Goal: Task Accomplishment & Management: Complete application form

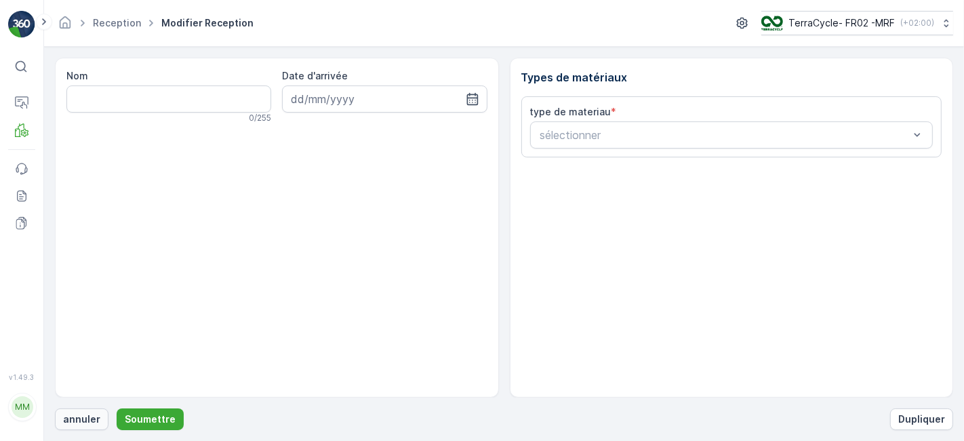
click at [89, 421] on p "annuler" at bounding box center [81, 419] width 37 height 14
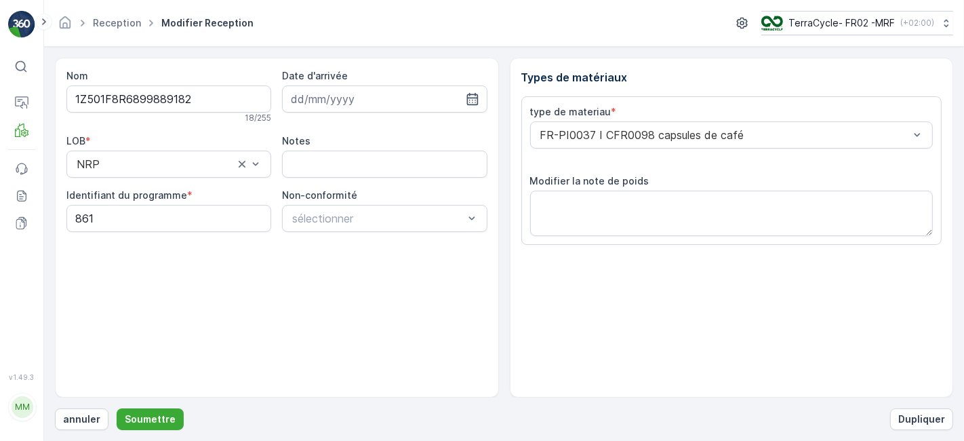
scroll to position [167, 0]
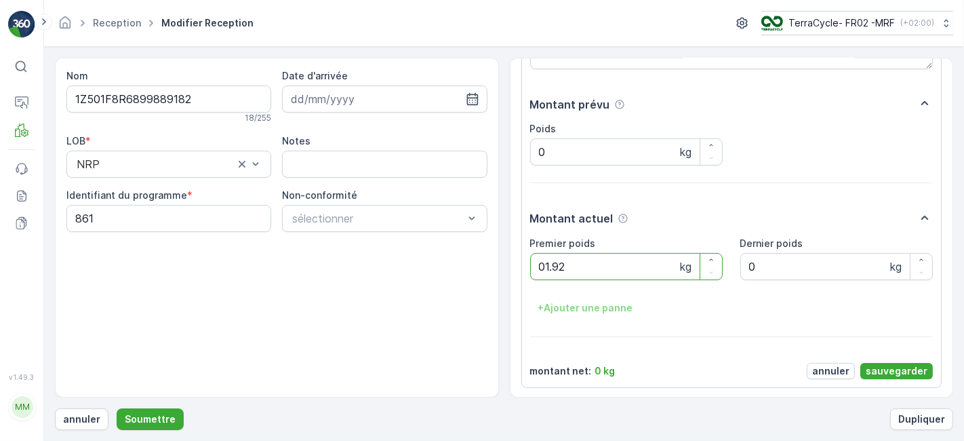
click at [117, 408] on button "Soumettre" at bounding box center [150, 419] width 67 height 22
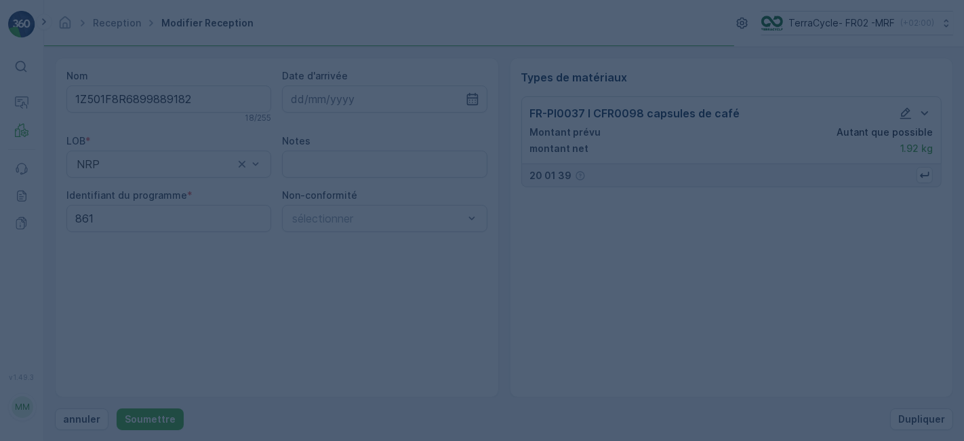
scroll to position [0, 0]
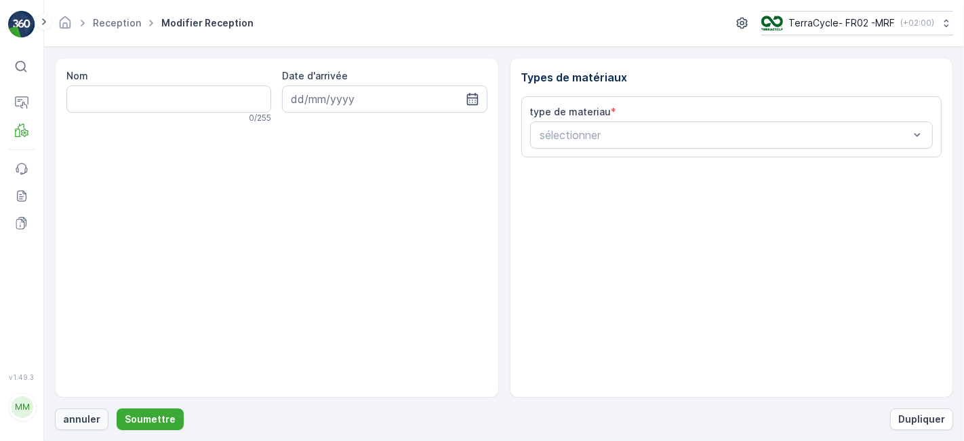
click at [83, 417] on p "annuler" at bounding box center [81, 419] width 37 height 14
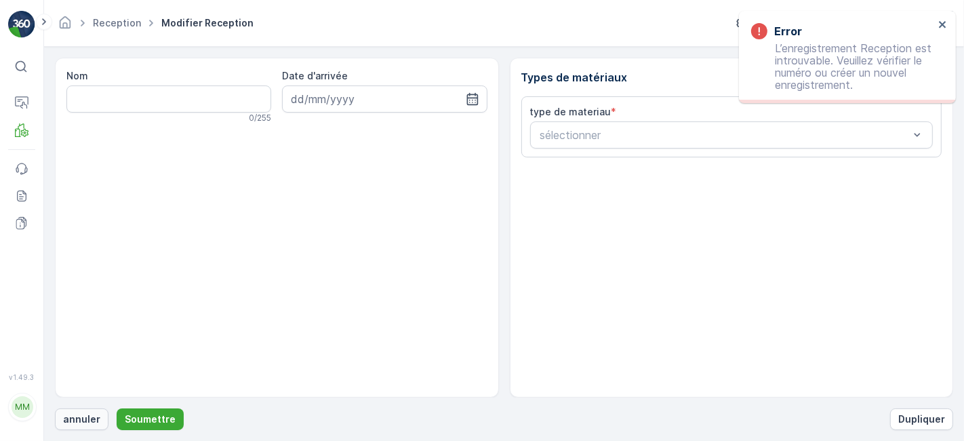
click at [95, 417] on p "annuler" at bounding box center [81, 419] width 37 height 14
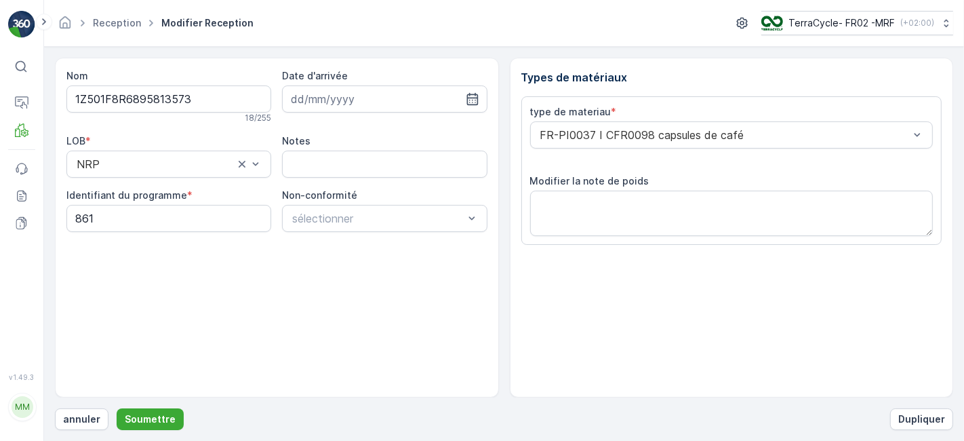
scroll to position [167, 0]
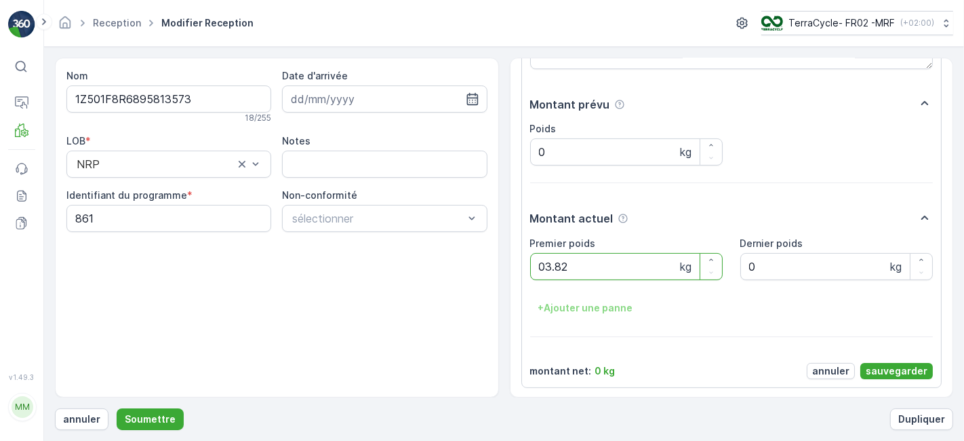
click at [117, 408] on button "Soumettre" at bounding box center [150, 419] width 67 height 22
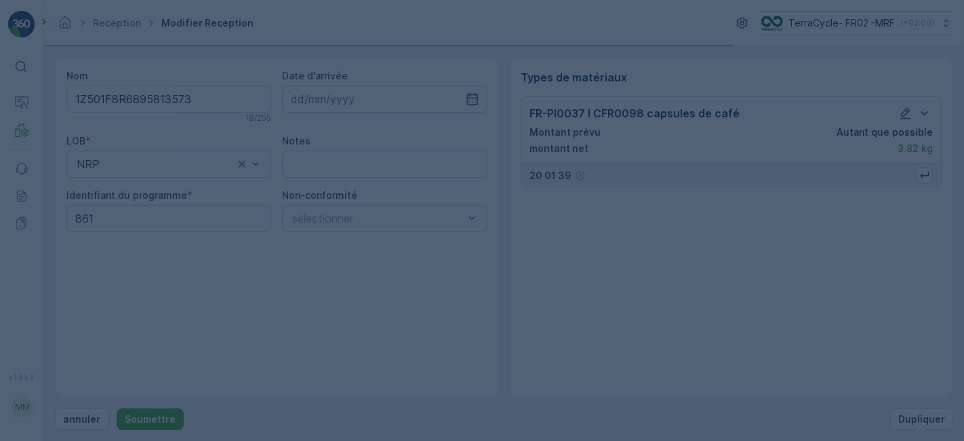
scroll to position [0, 0]
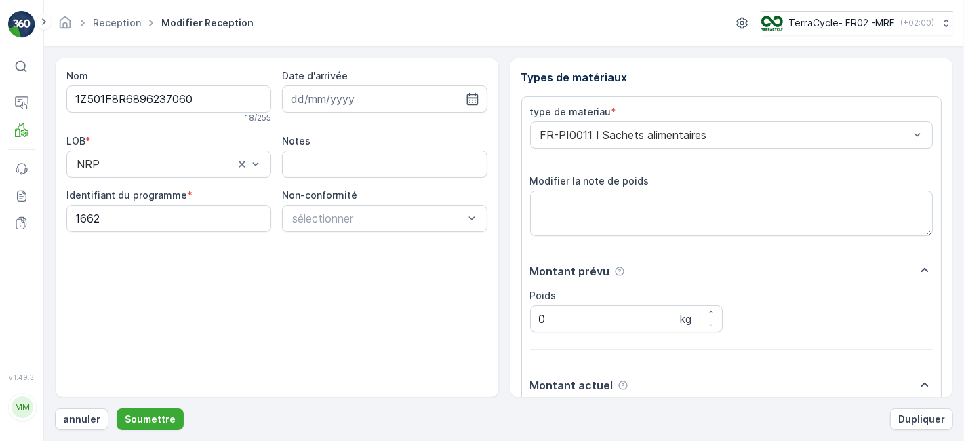
scroll to position [167, 0]
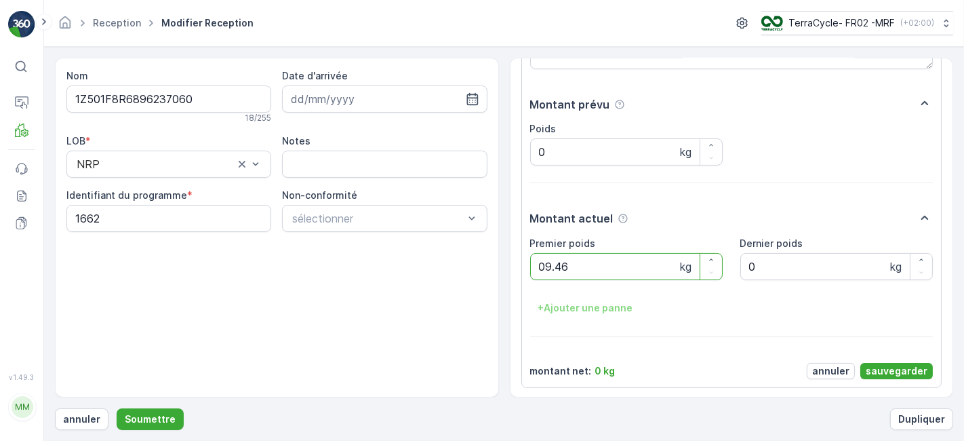
click at [117, 408] on button "Soumettre" at bounding box center [150, 419] width 67 height 22
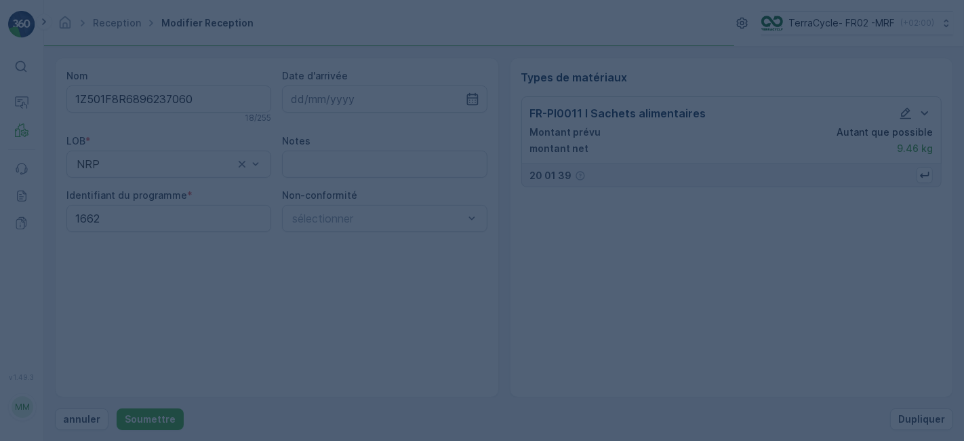
scroll to position [0, 0]
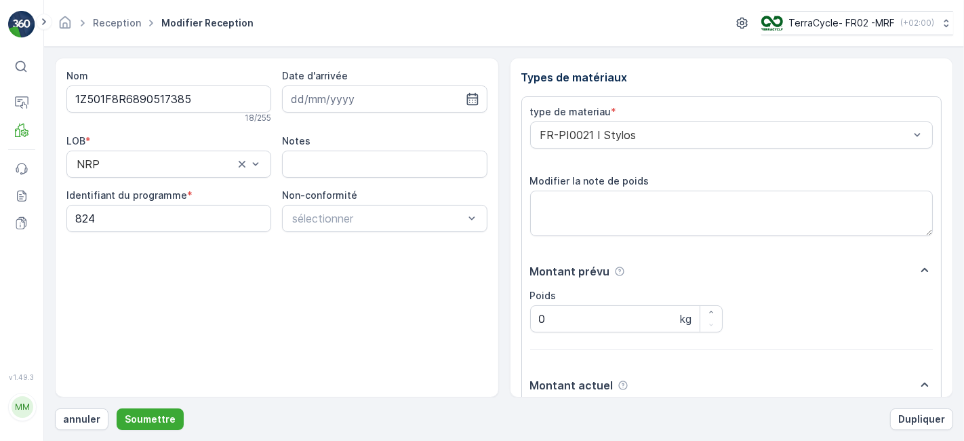
scroll to position [167, 0]
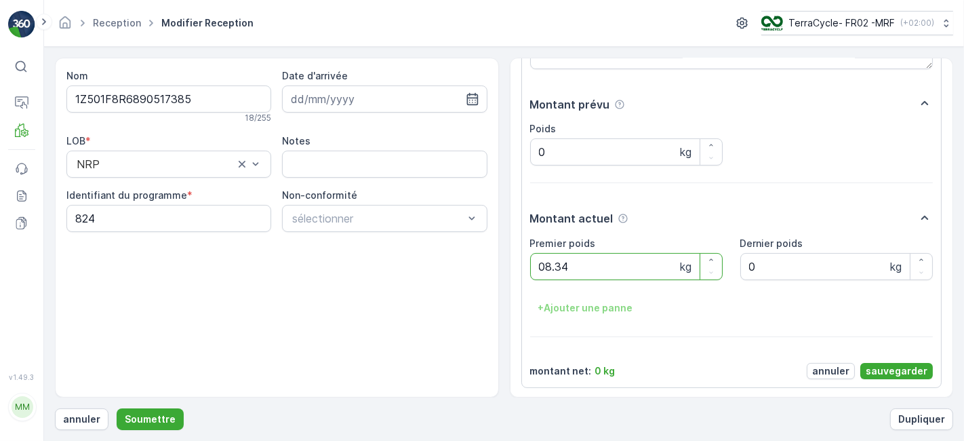
click at [117, 408] on button "Soumettre" at bounding box center [150, 419] width 67 height 22
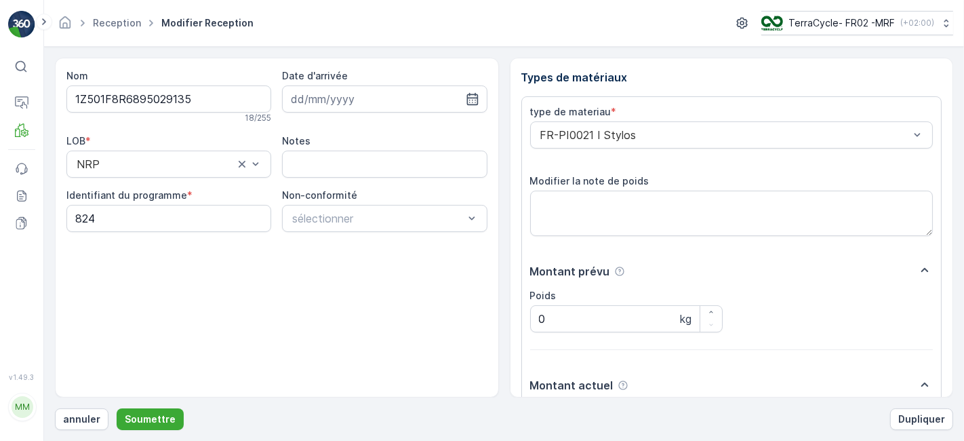
scroll to position [167, 0]
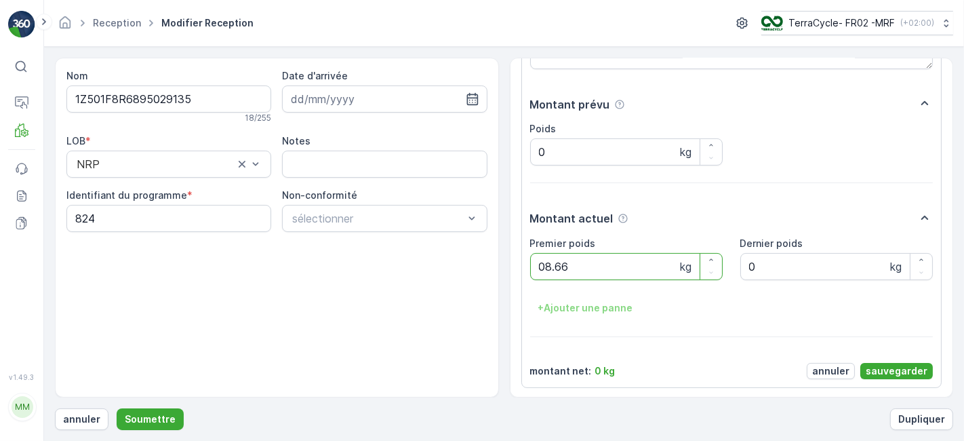
click at [117, 408] on button "Soumettre" at bounding box center [150, 419] width 67 height 22
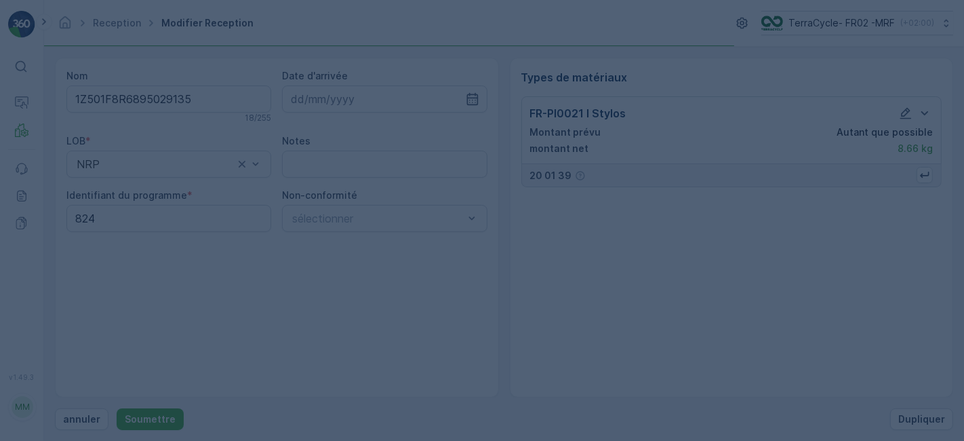
scroll to position [0, 0]
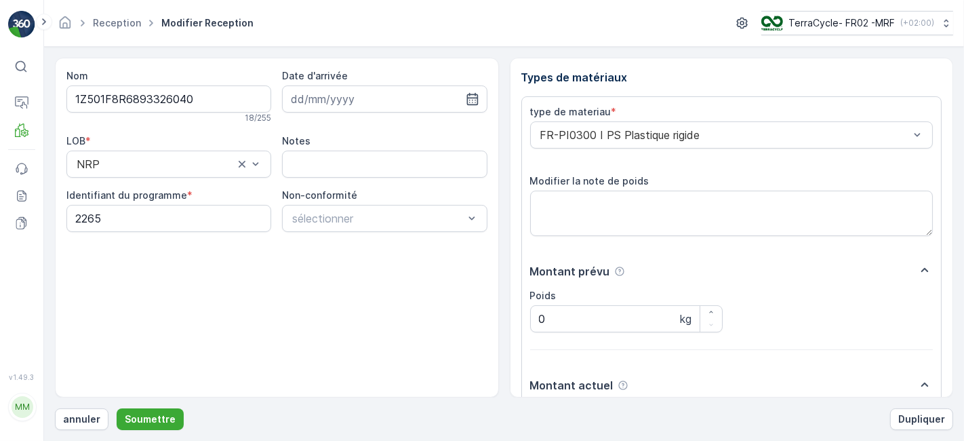
scroll to position [167, 0]
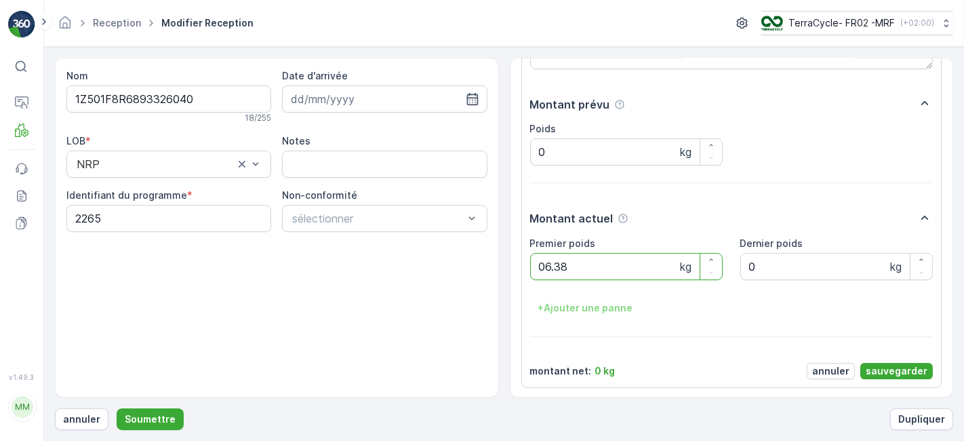
click at [117, 408] on button "Soumettre" at bounding box center [150, 419] width 67 height 22
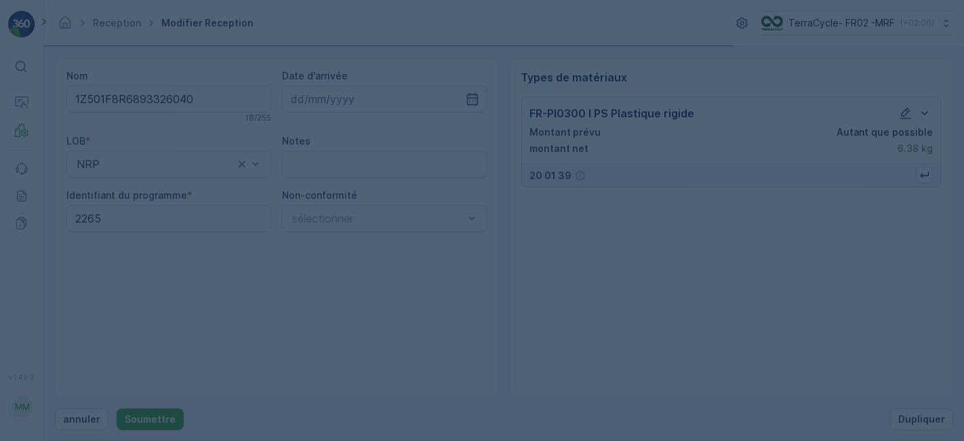
scroll to position [0, 0]
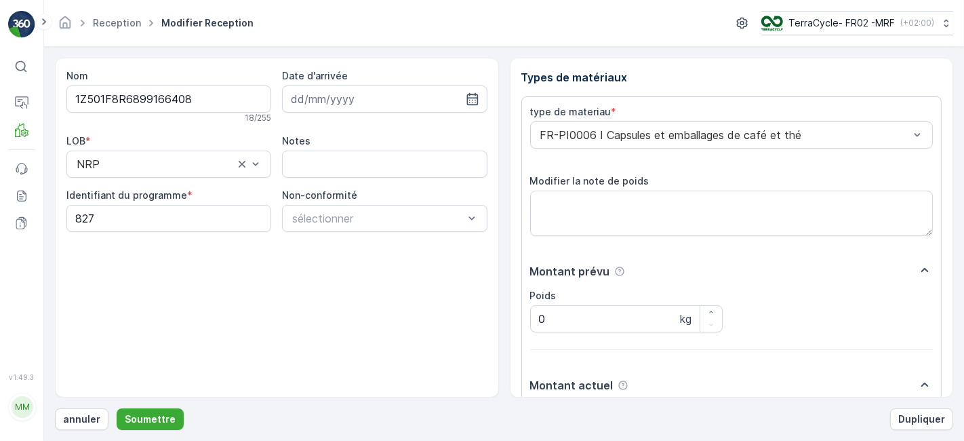
click at [117, 408] on button "Soumettre" at bounding box center [150, 419] width 67 height 22
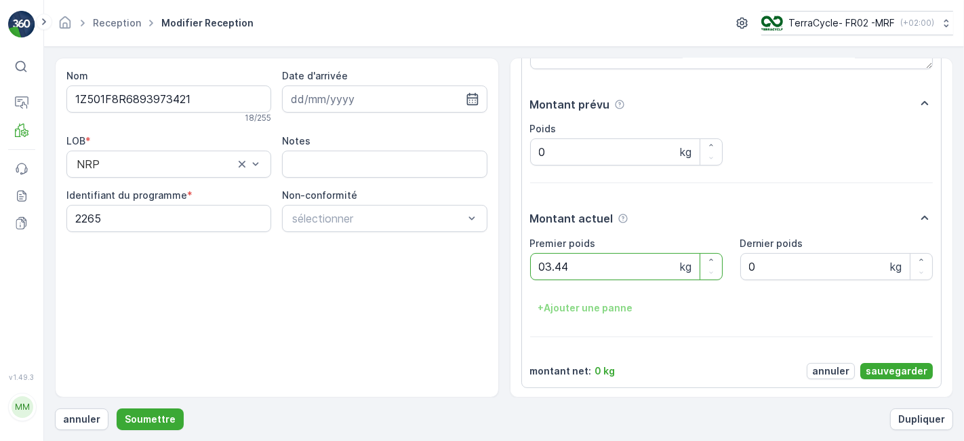
click at [117, 408] on button "Soumettre" at bounding box center [150, 419] width 67 height 22
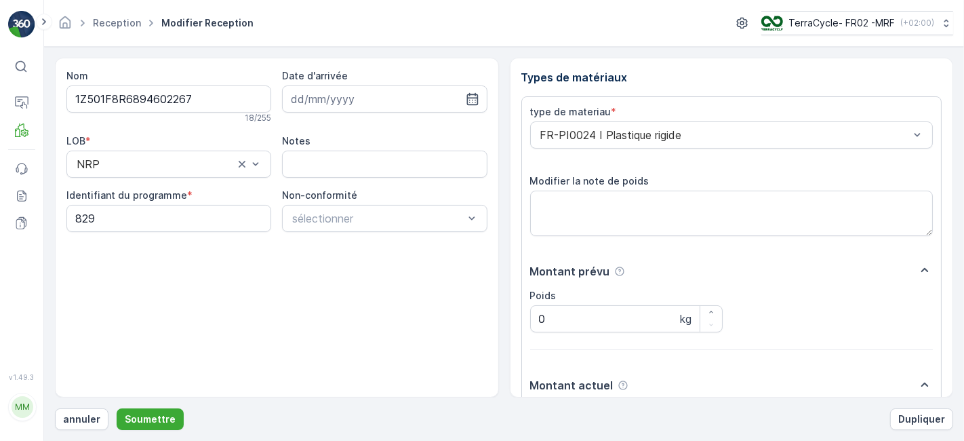
click at [117, 408] on button "Soumettre" at bounding box center [150, 419] width 67 height 22
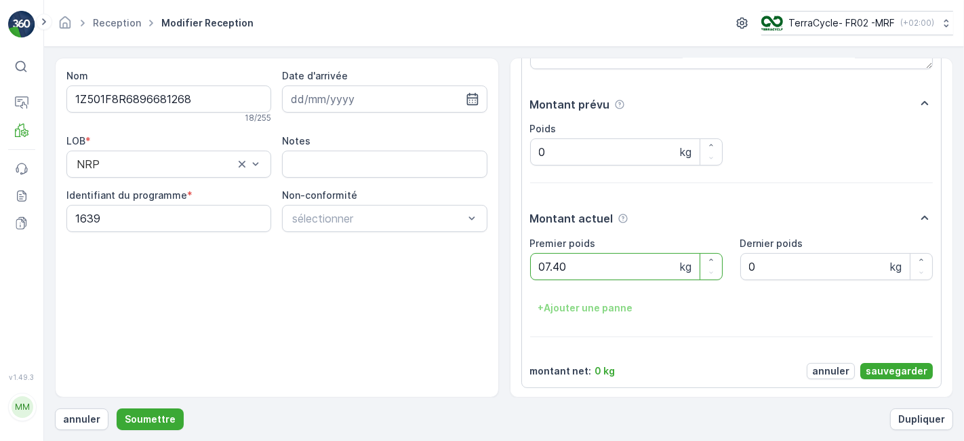
click at [117, 408] on button "Soumettre" at bounding box center [150, 419] width 67 height 22
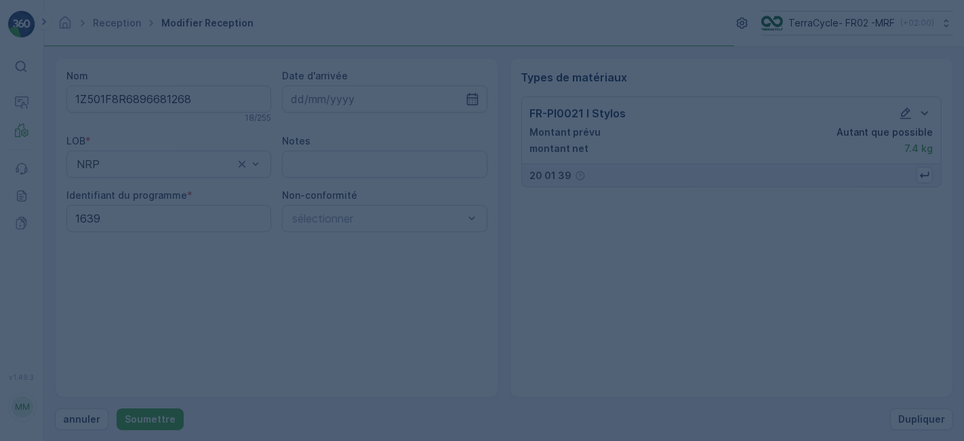
scroll to position [0, 0]
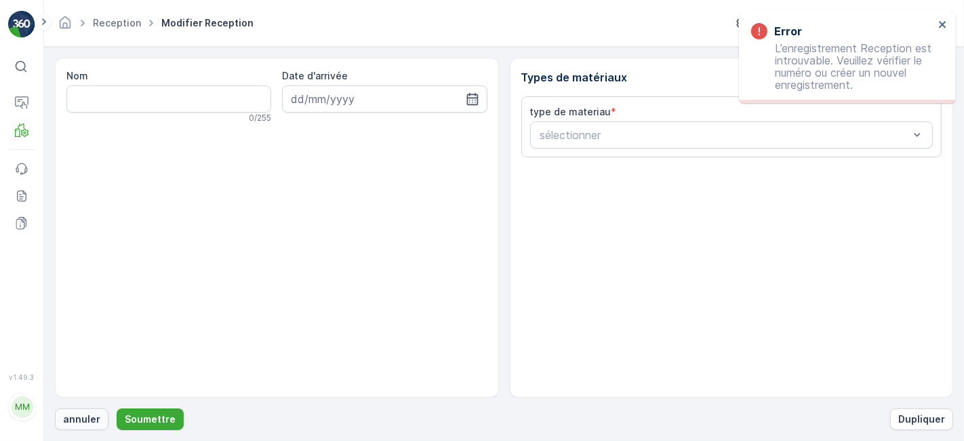
click at [96, 414] on p "annuler" at bounding box center [81, 419] width 37 height 14
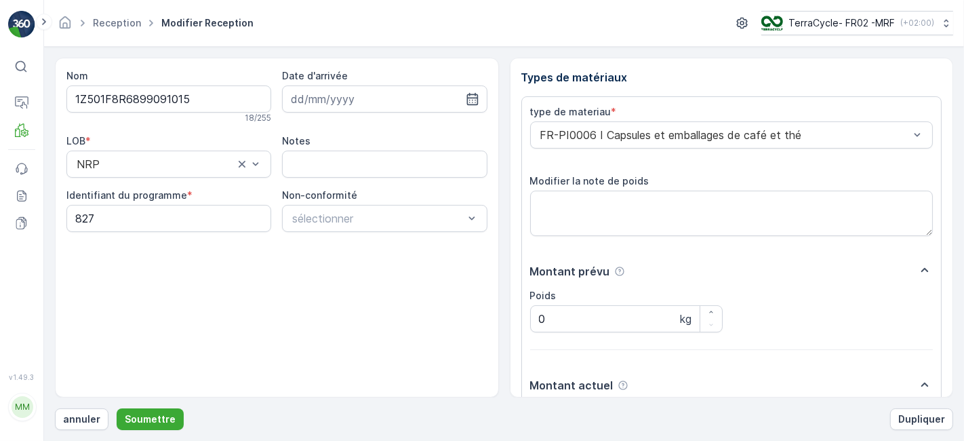
scroll to position [167, 0]
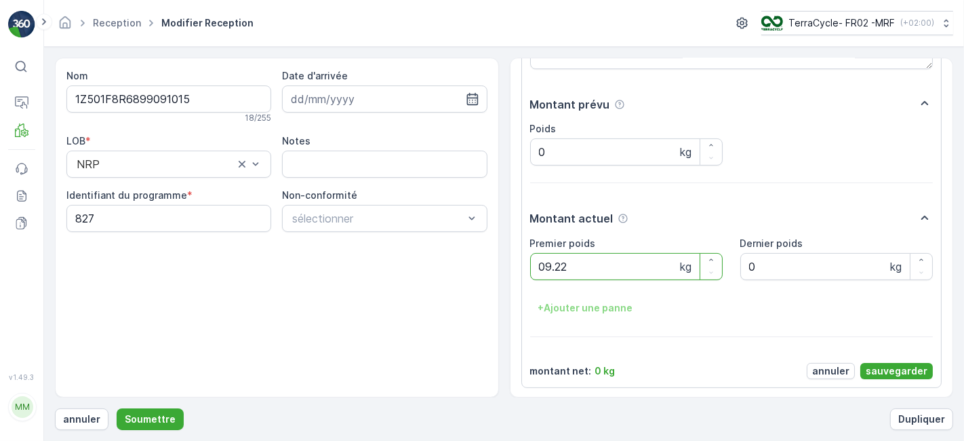
click at [117, 408] on button "Soumettre" at bounding box center [150, 419] width 67 height 22
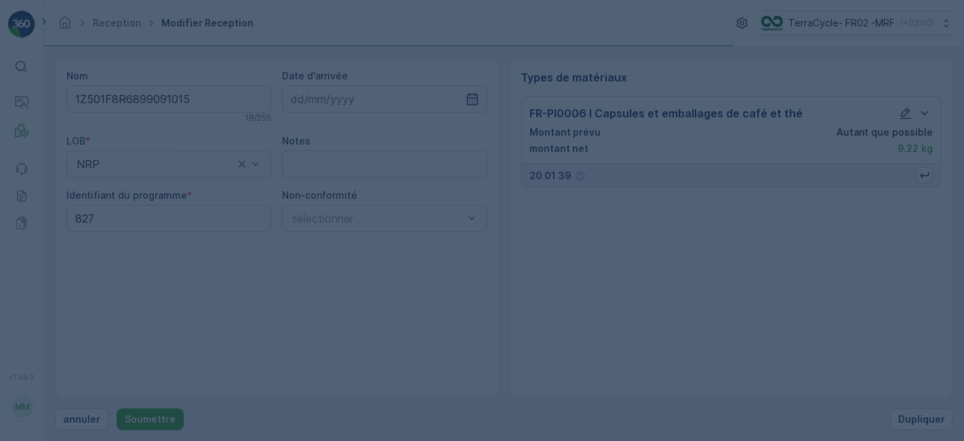
scroll to position [0, 0]
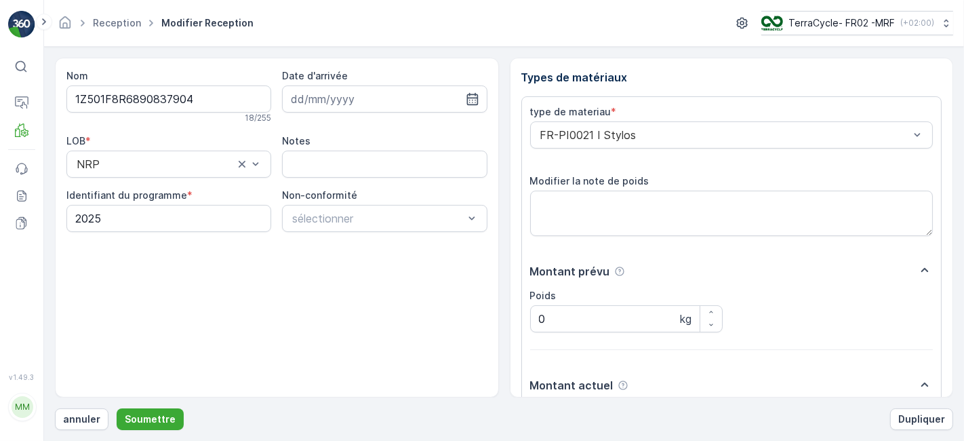
scroll to position [167, 0]
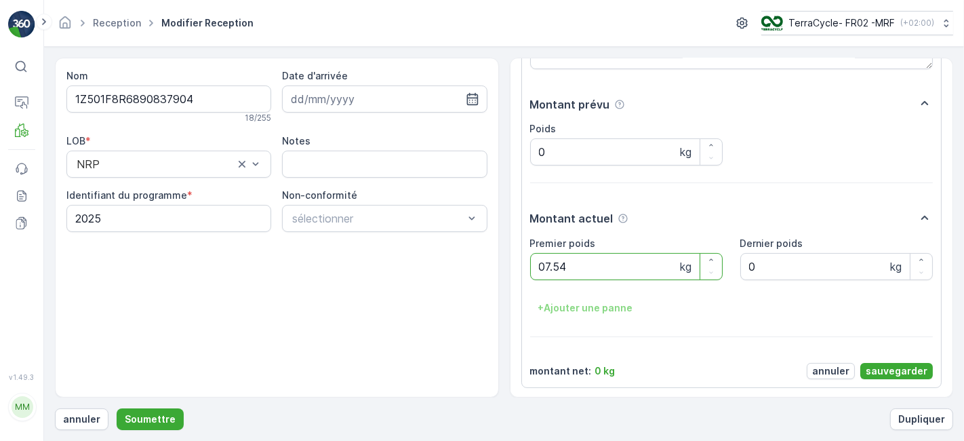
click at [117, 408] on button "Soumettre" at bounding box center [150, 419] width 67 height 22
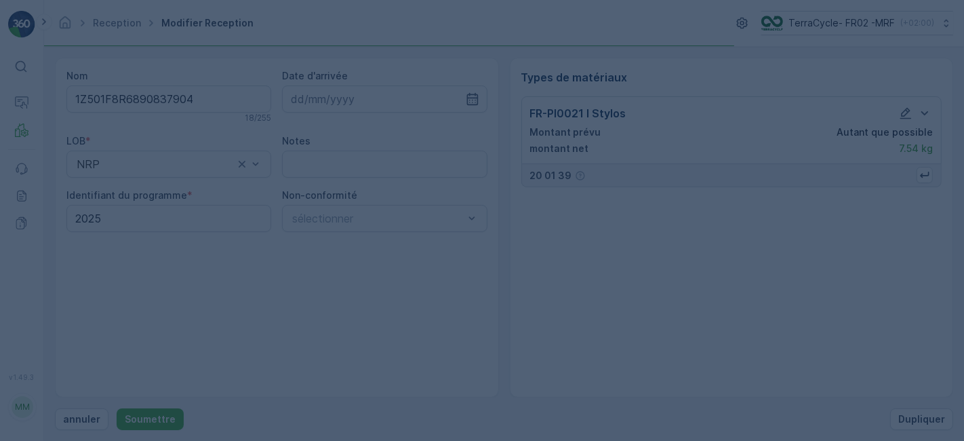
scroll to position [0, 0]
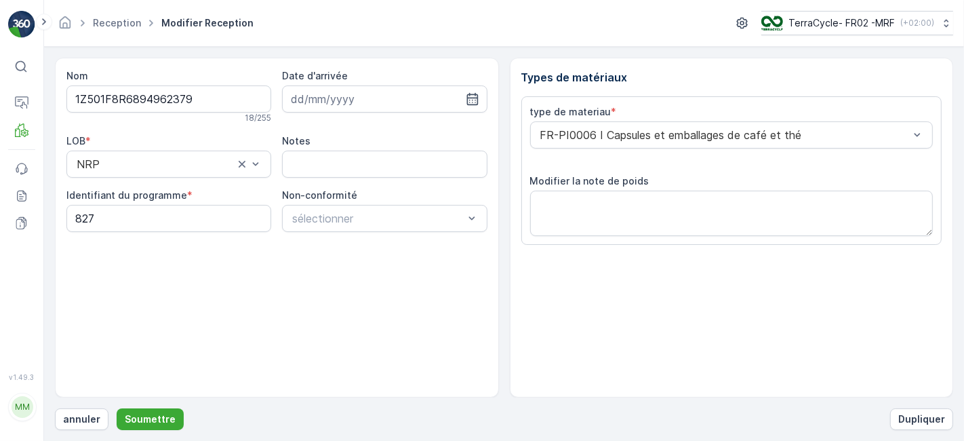
scroll to position [167, 0]
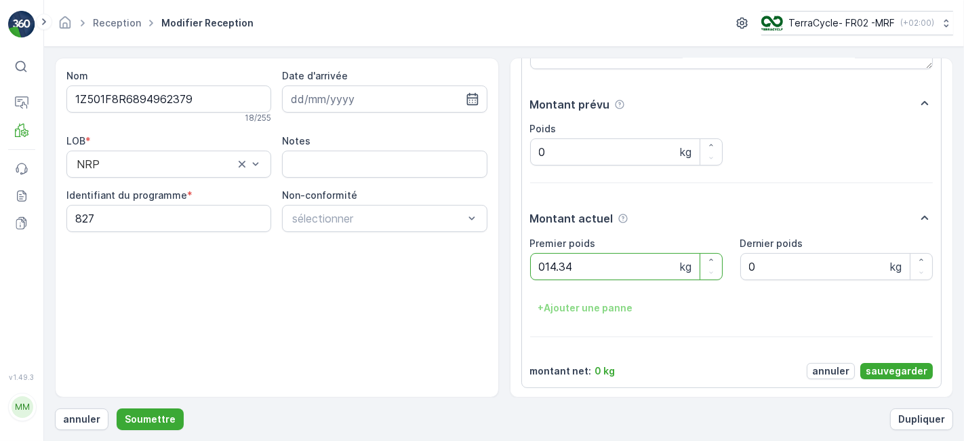
click at [117, 408] on button "Soumettre" at bounding box center [150, 419] width 67 height 22
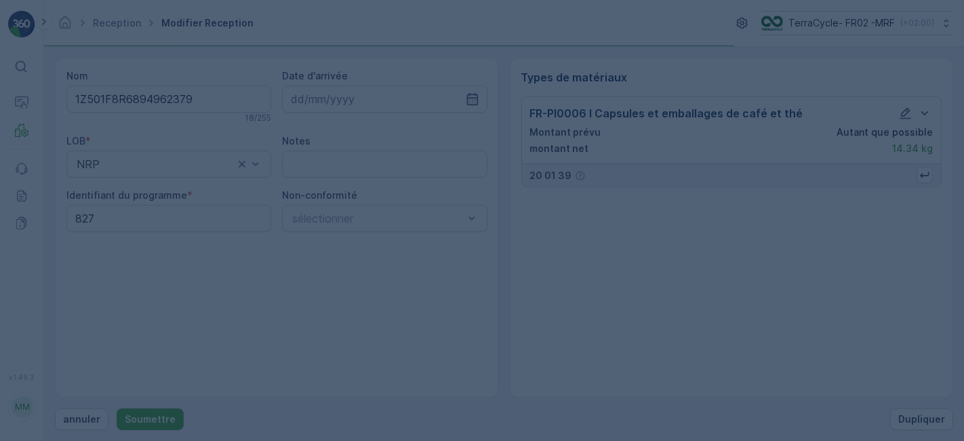
scroll to position [0, 0]
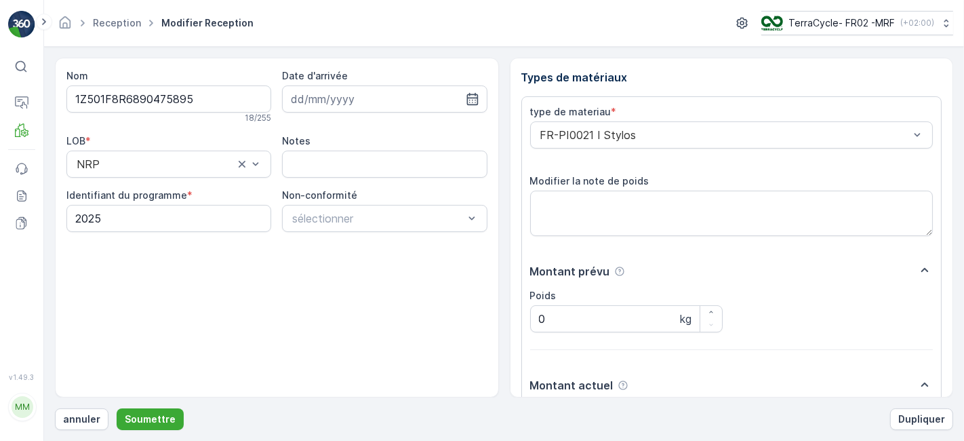
scroll to position [167, 0]
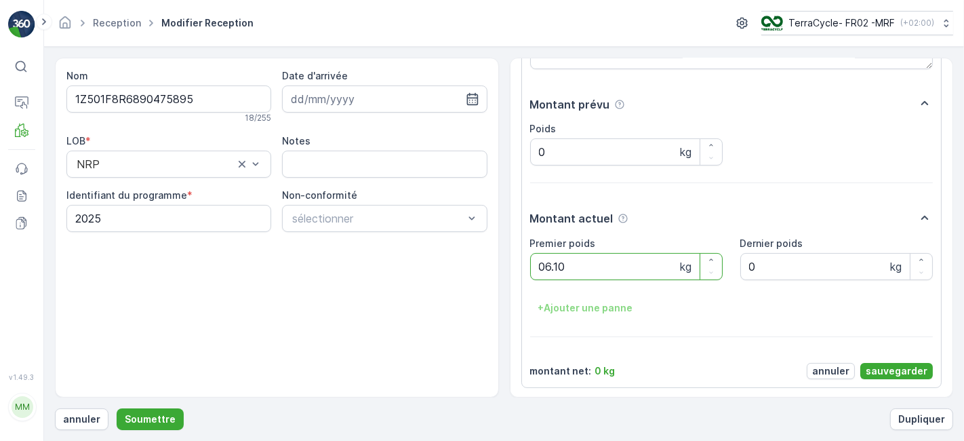
click at [117, 408] on button "Soumettre" at bounding box center [150, 419] width 67 height 22
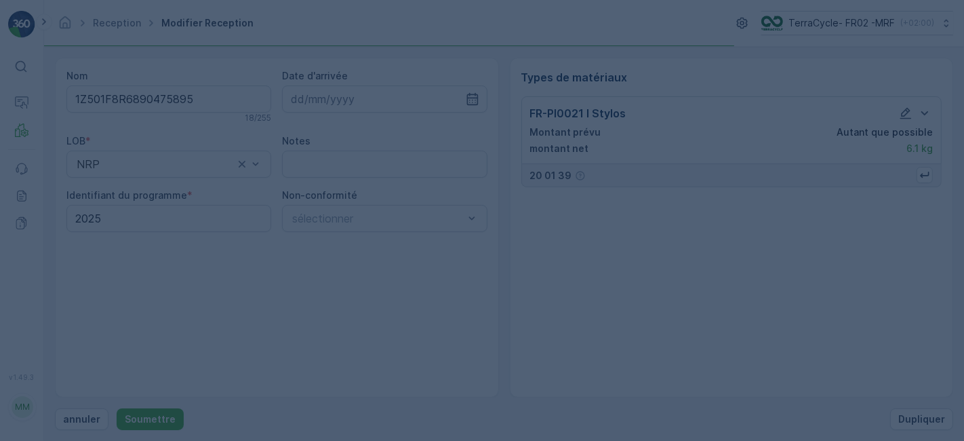
scroll to position [0, 0]
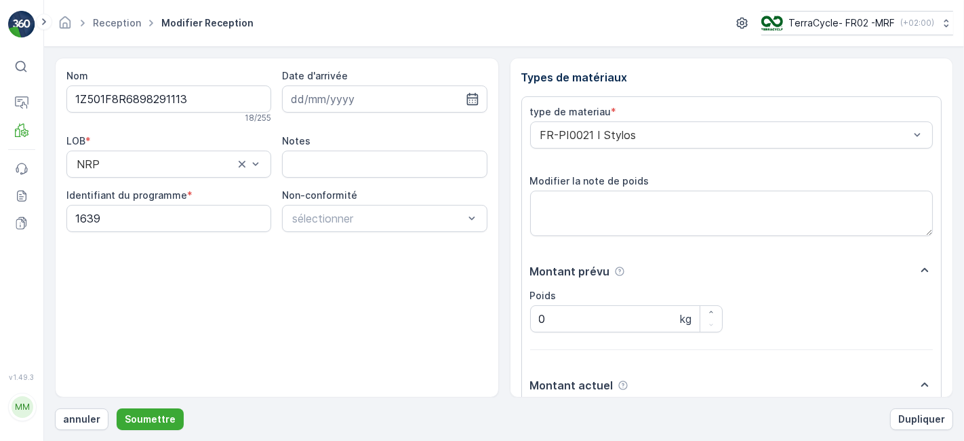
scroll to position [167, 0]
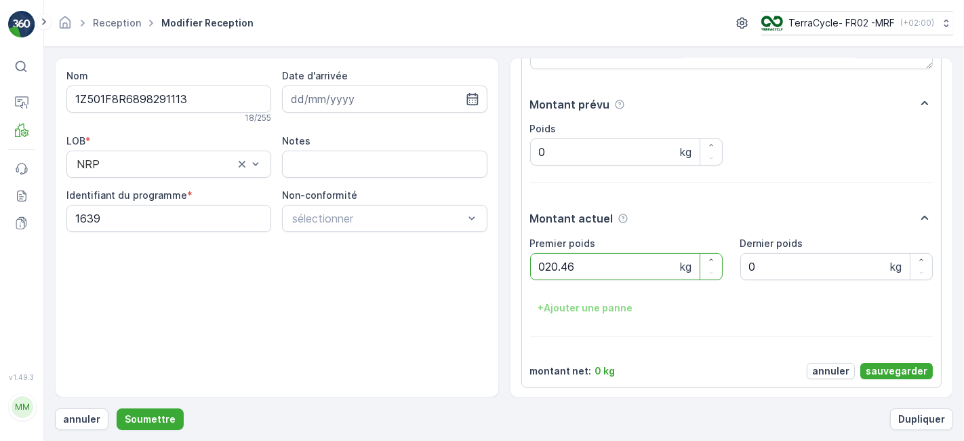
click at [117, 408] on button "Soumettre" at bounding box center [150, 419] width 67 height 22
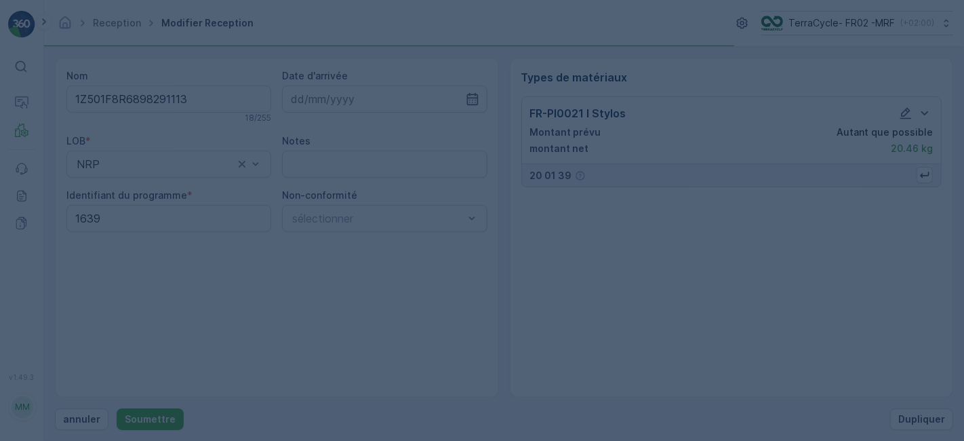
scroll to position [0, 0]
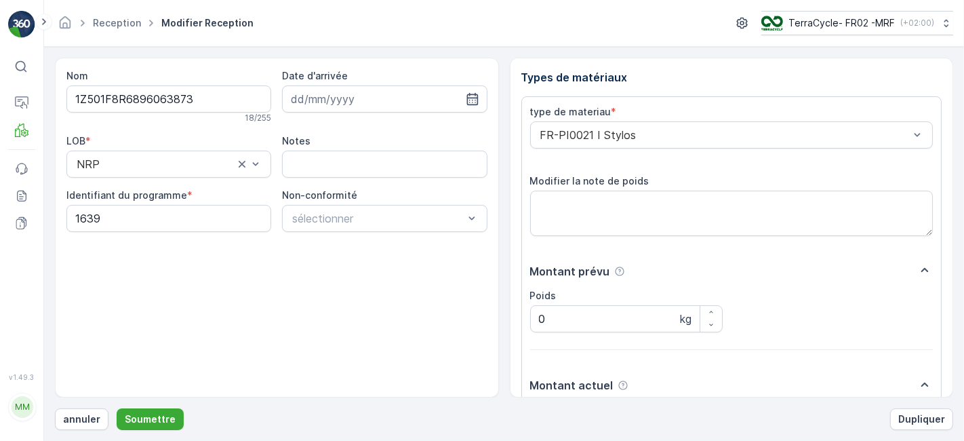
scroll to position [167, 0]
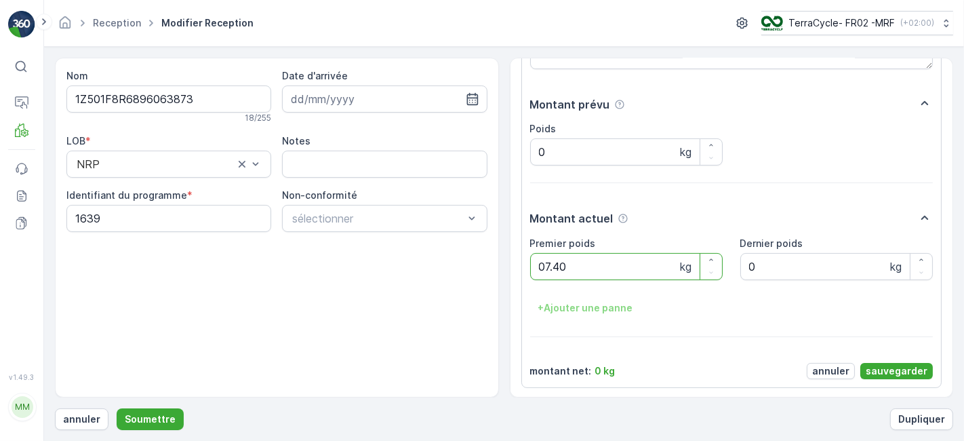
click at [117, 408] on button "Soumettre" at bounding box center [150, 419] width 67 height 22
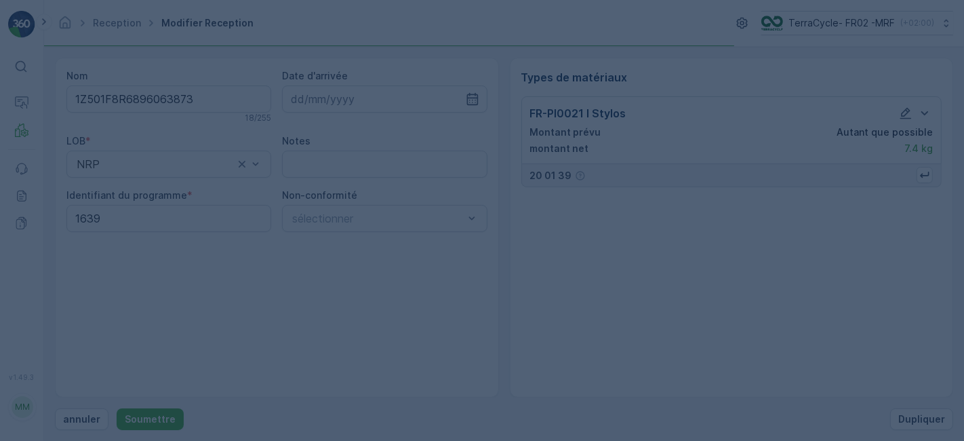
scroll to position [0, 0]
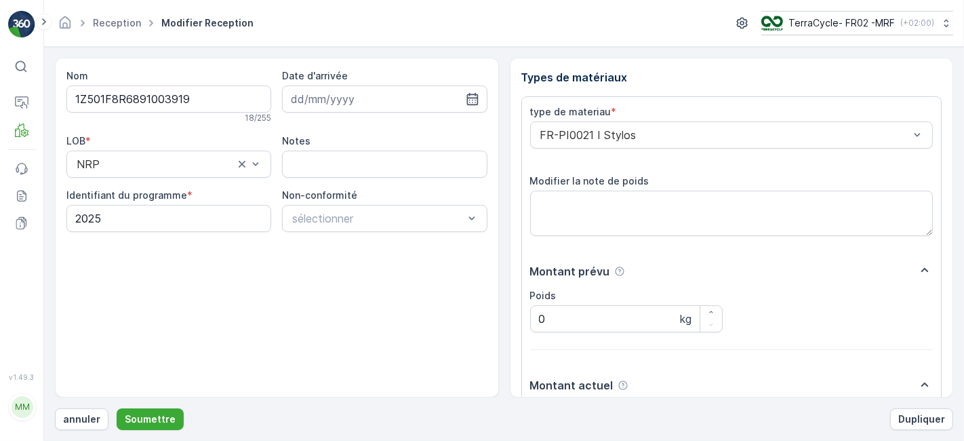
scroll to position [167, 0]
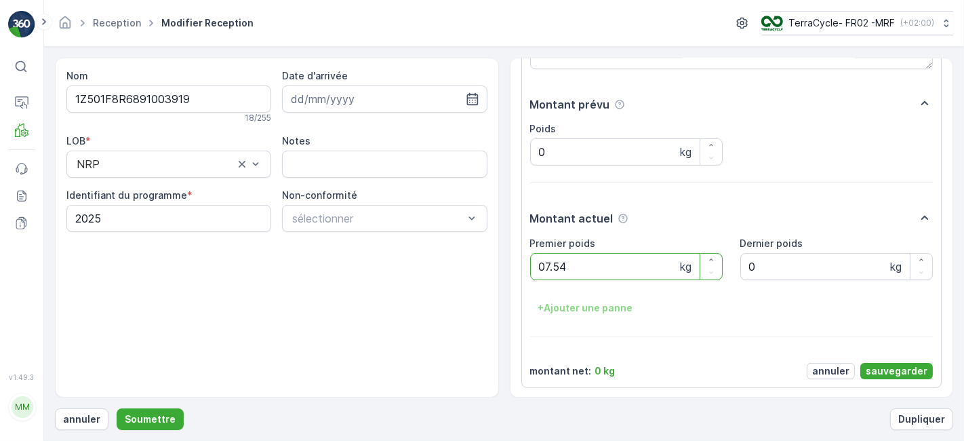
click at [117, 408] on button "Soumettre" at bounding box center [150, 419] width 67 height 22
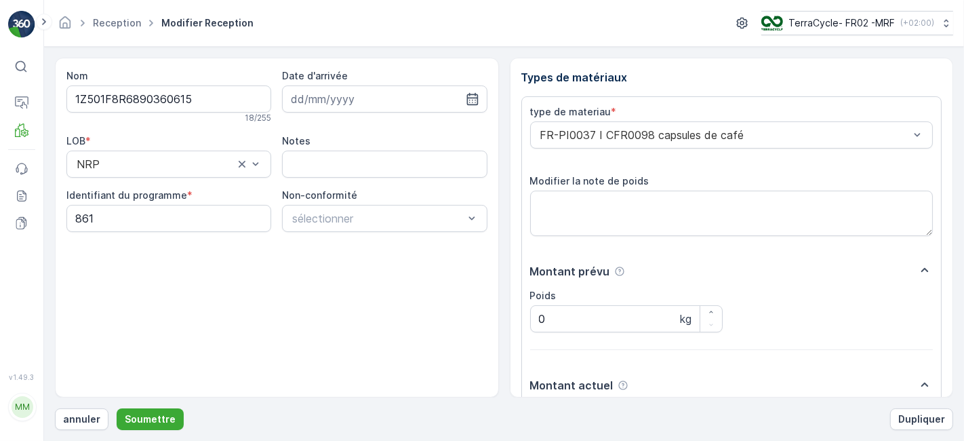
scroll to position [167, 0]
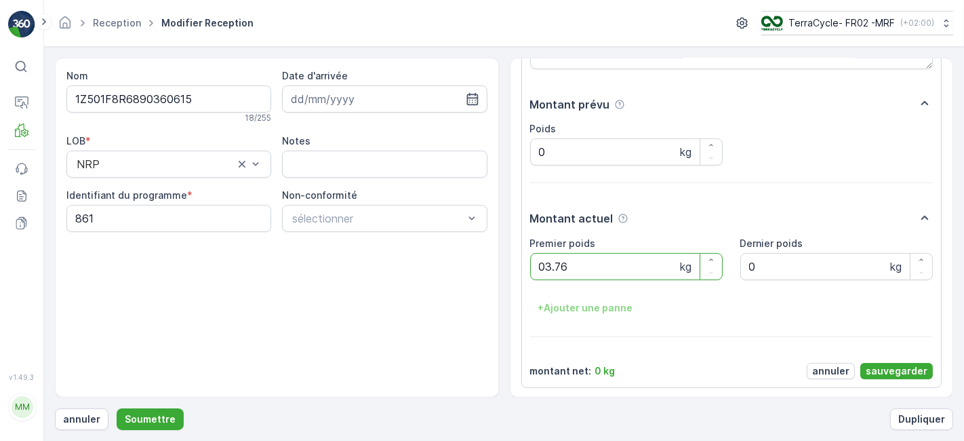
click at [117, 408] on button "Soumettre" at bounding box center [150, 419] width 67 height 22
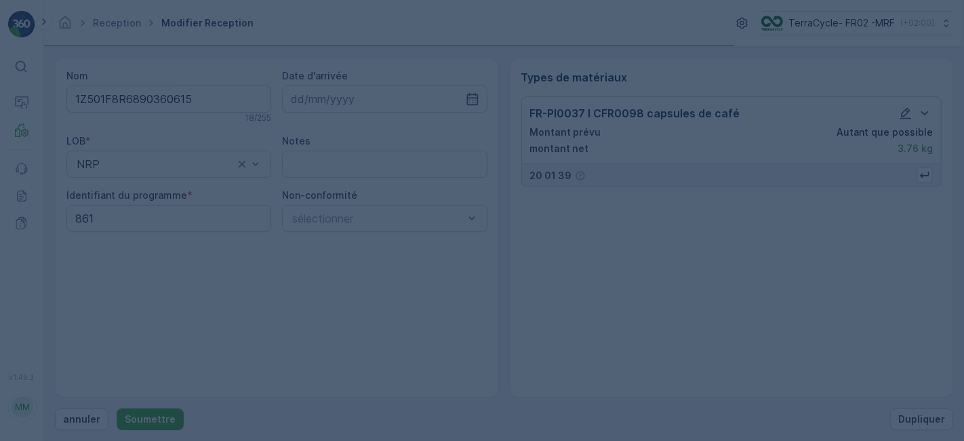
scroll to position [0, 0]
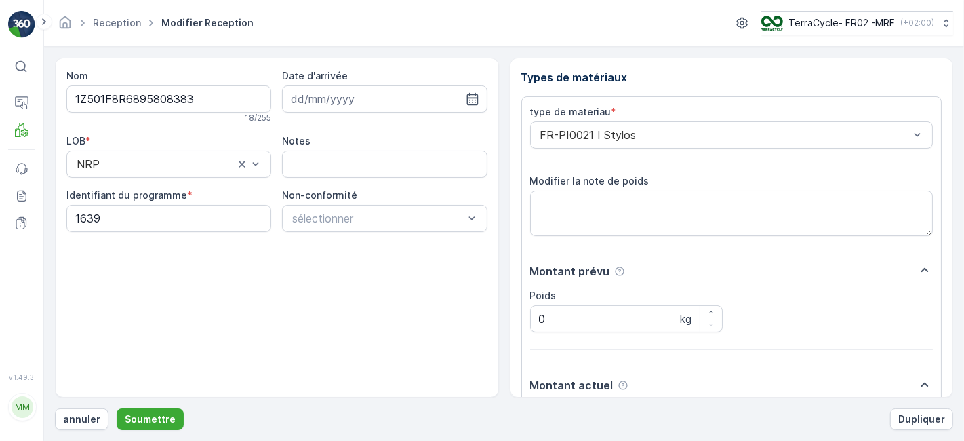
scroll to position [167, 0]
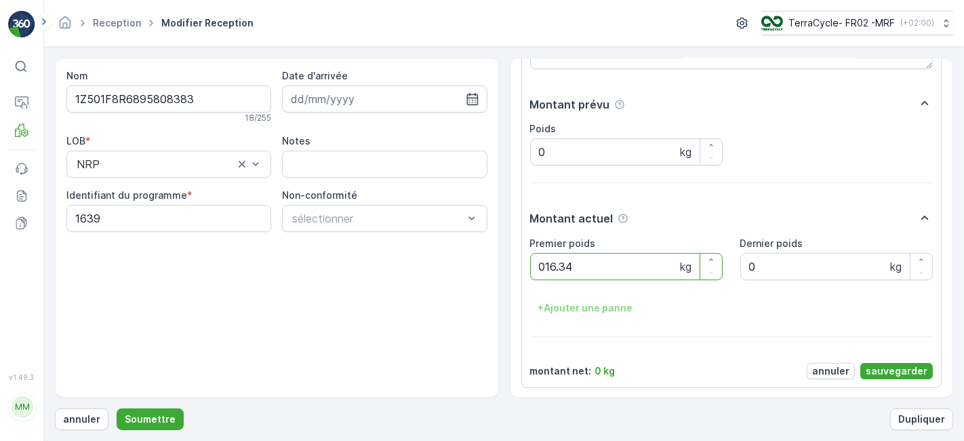
click at [117, 408] on button "Soumettre" at bounding box center [150, 419] width 67 height 22
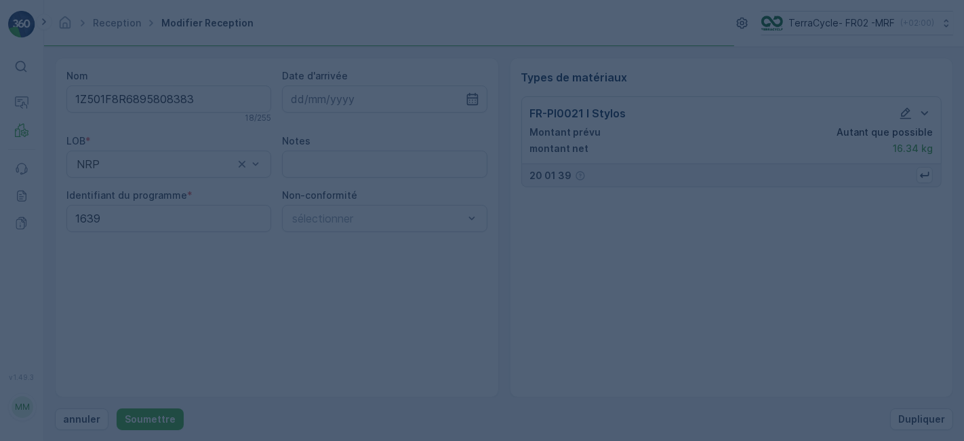
scroll to position [0, 0]
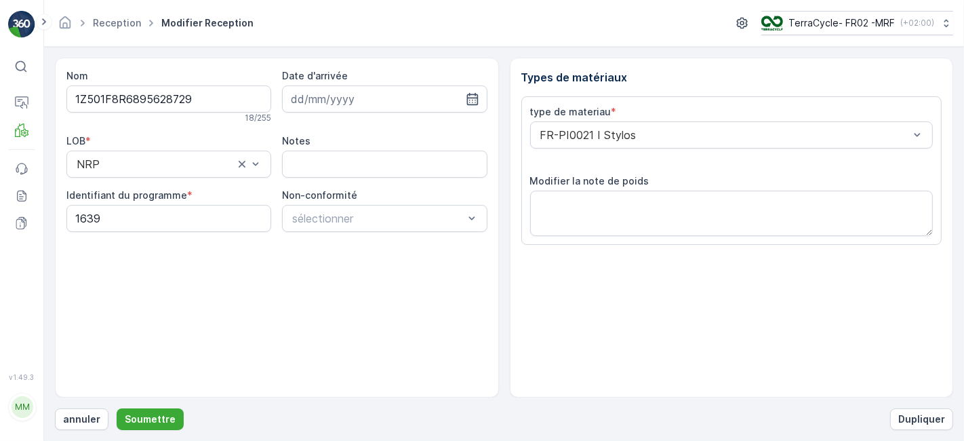
scroll to position [167, 0]
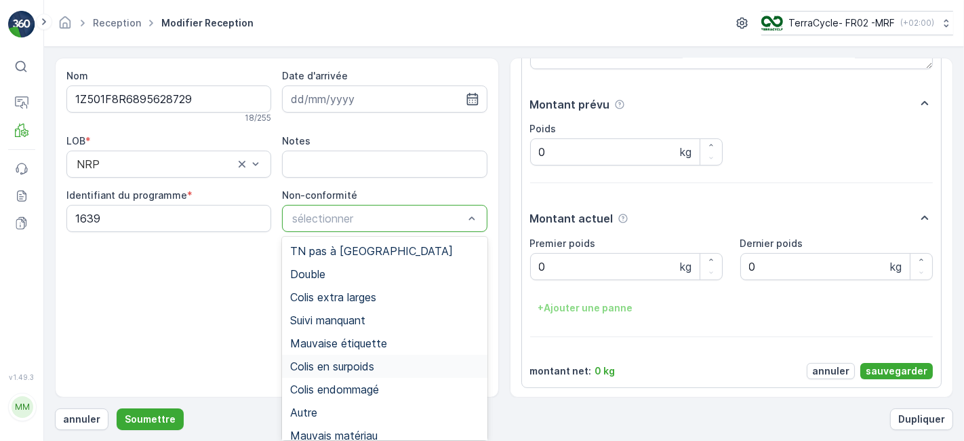
click at [346, 364] on span "Colis en surpoids" at bounding box center [332, 366] width 84 height 12
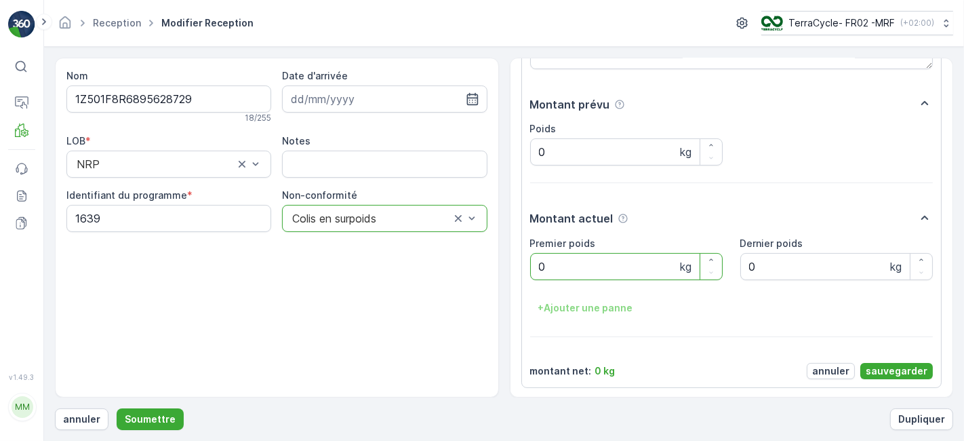
click at [578, 258] on poids "0" at bounding box center [626, 266] width 193 height 27
type poids "24.34"
click at [879, 365] on p "sauvegarder" at bounding box center [897, 371] width 62 height 14
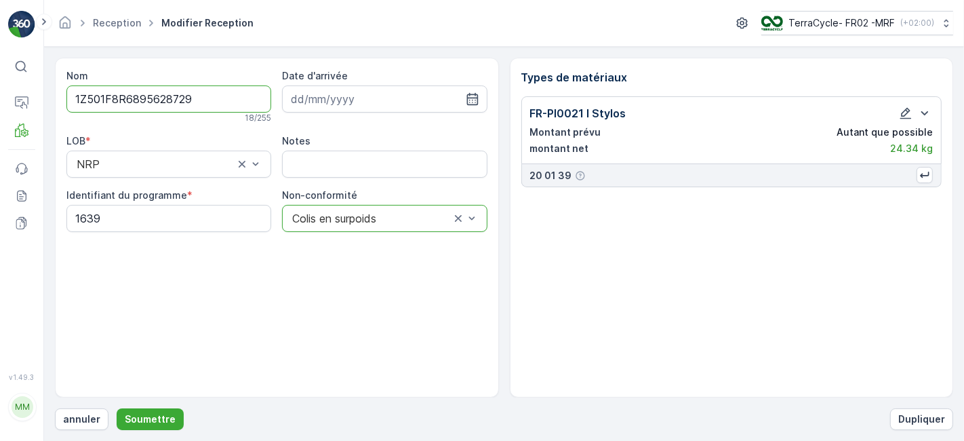
scroll to position [0, 0]
click at [901, 112] on icon "button" at bounding box center [906, 113] width 14 height 14
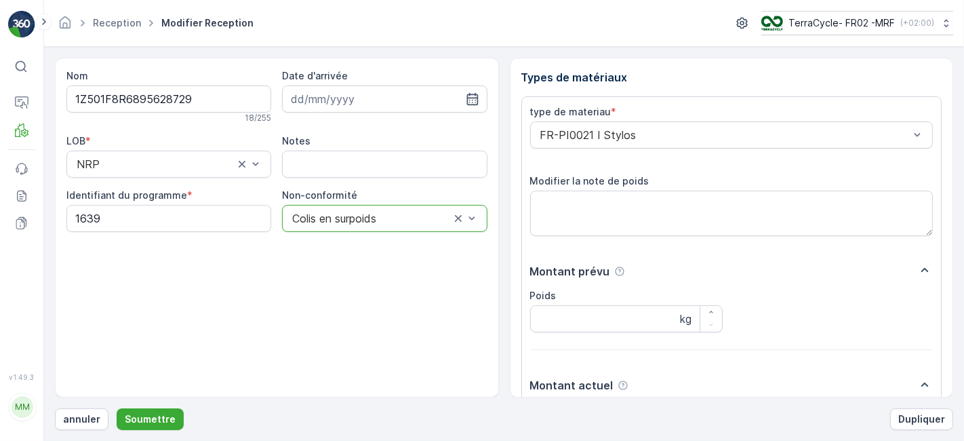
scroll to position [167, 0]
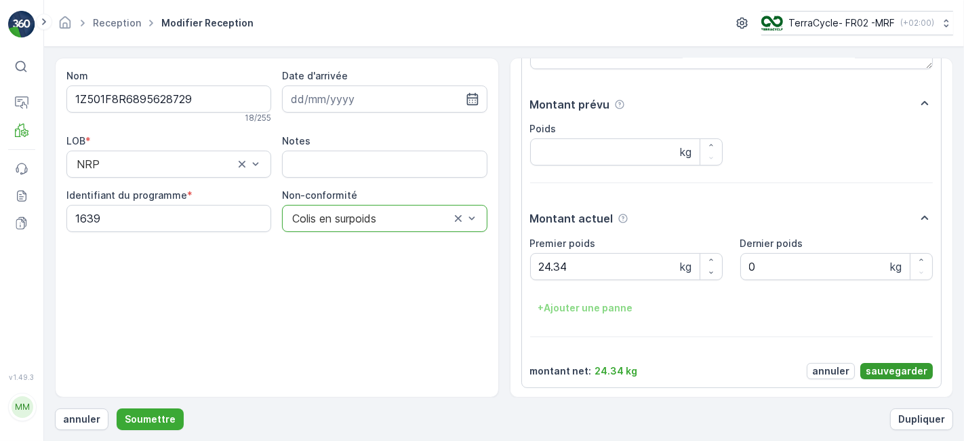
click at [894, 369] on p "sauvegarder" at bounding box center [897, 371] width 62 height 14
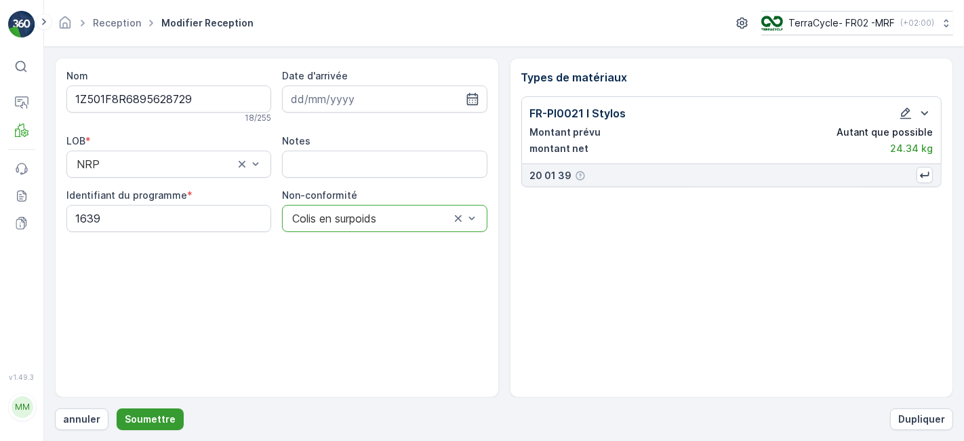
click at [141, 417] on p "Soumettre" at bounding box center [150, 419] width 51 height 14
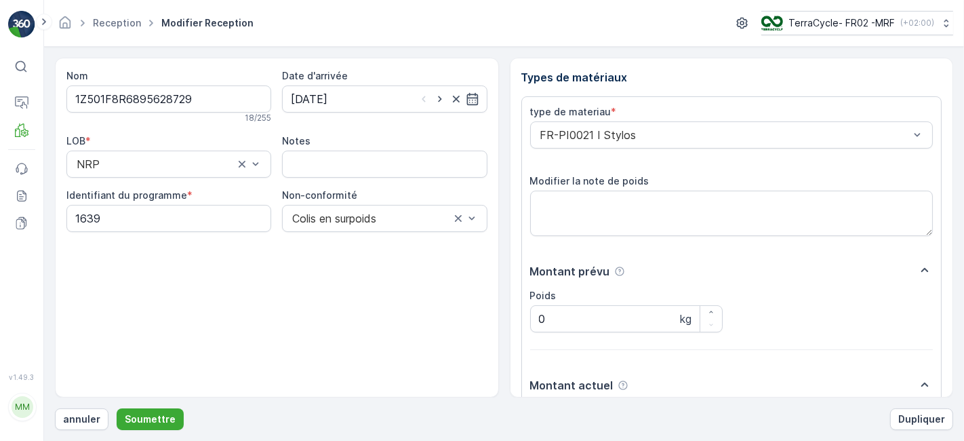
scroll to position [167, 0]
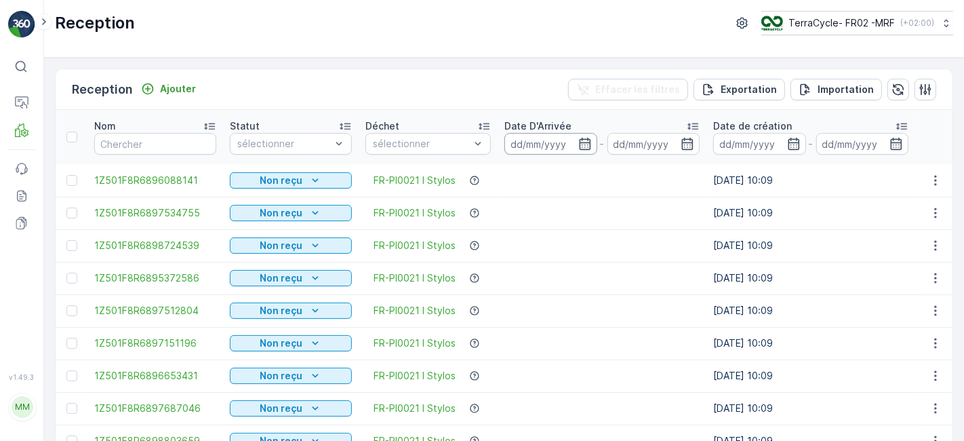
click at [545, 140] on input at bounding box center [551, 144] width 93 height 22
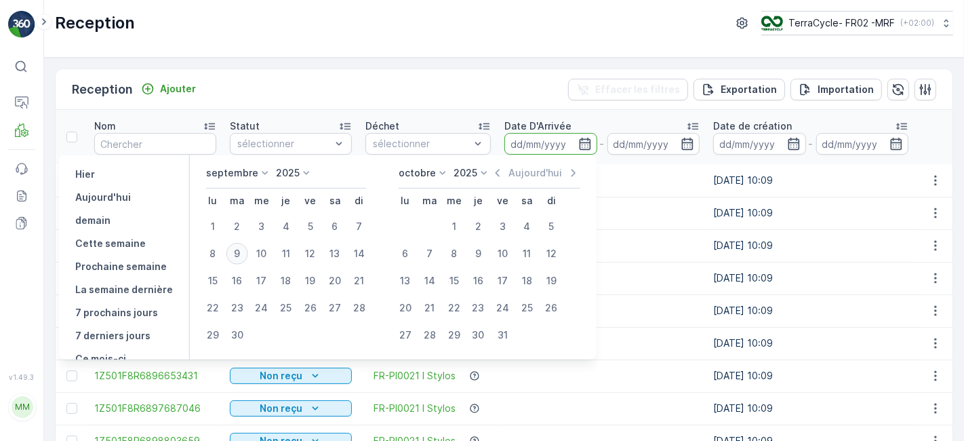
click at [240, 245] on div "9" at bounding box center [237, 254] width 22 height 22
type input "09.09.2025"
click at [240, 245] on div "9" at bounding box center [237, 254] width 22 height 22
type input "09.09.2025"
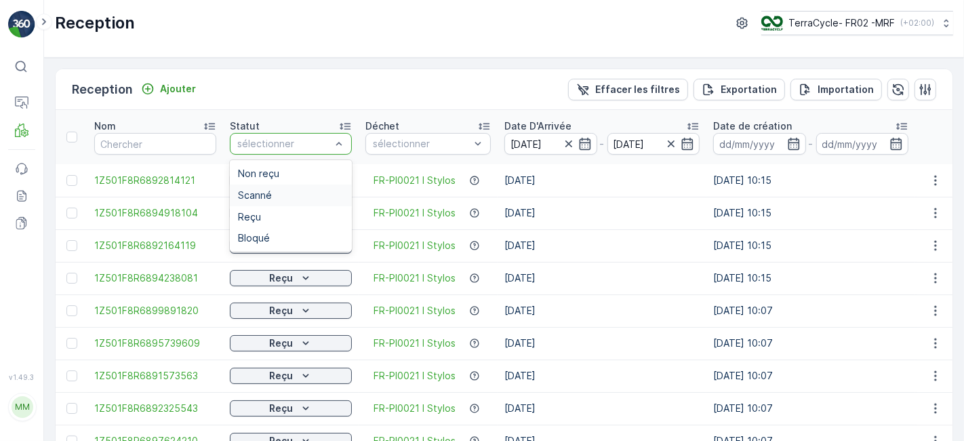
click at [250, 195] on span "Scanné" at bounding box center [255, 195] width 34 height 11
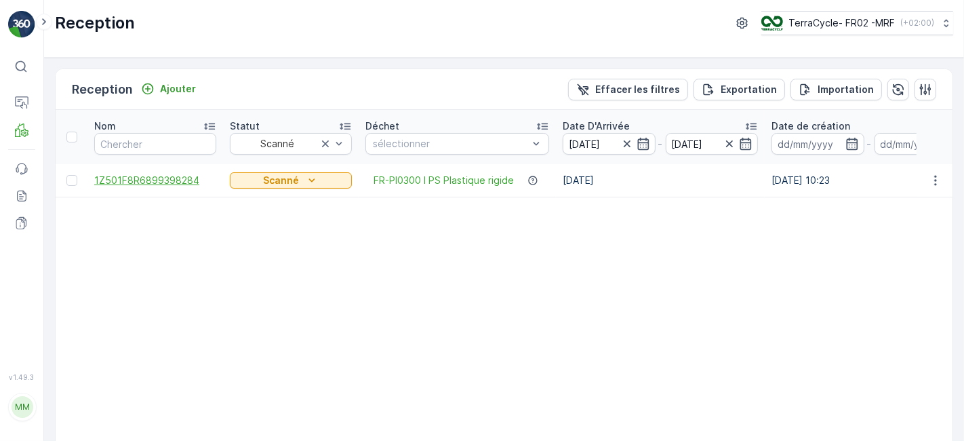
click at [180, 178] on span "1Z501F8R6899398284" at bounding box center [155, 181] width 122 height 14
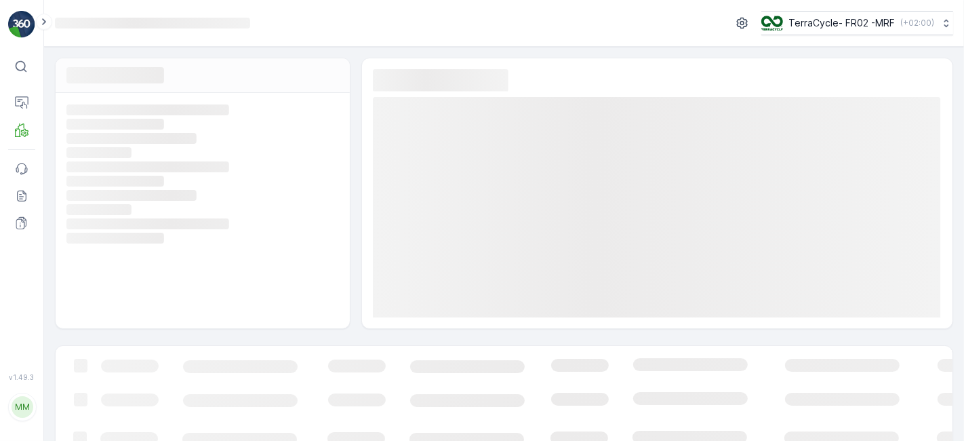
click at [180, 178] on icon "Loading..." at bounding box center [200, 181] width 269 height 12
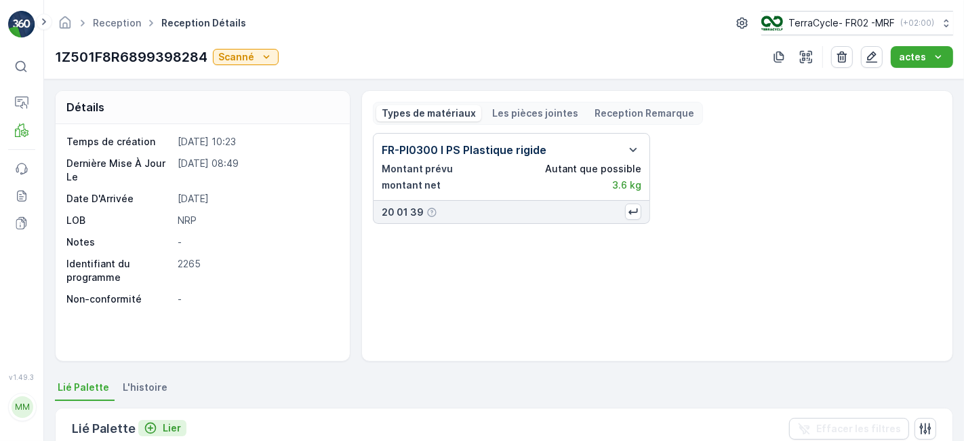
click at [149, 422] on icon "Lier" at bounding box center [151, 428] width 12 height 12
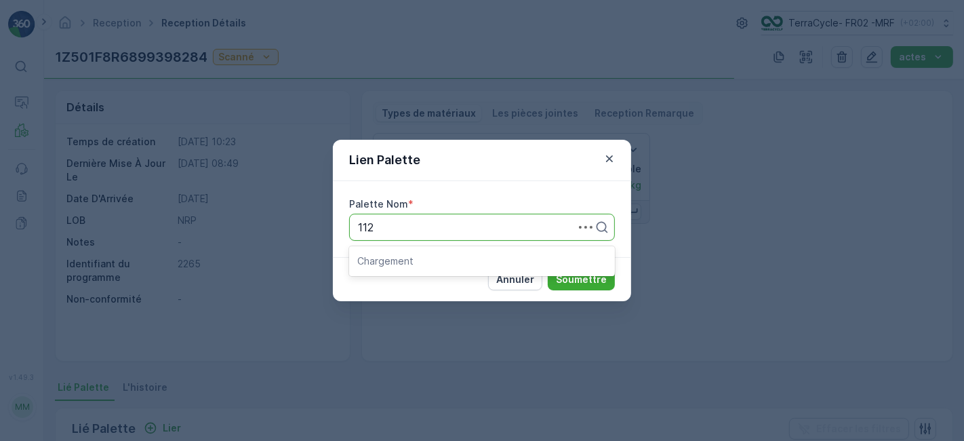
type input "1127"
click at [391, 256] on span "Parcel #1127" at bounding box center [388, 260] width 63 height 12
click at [606, 269] on button "Soumettre" at bounding box center [581, 280] width 67 height 22
